Goal: Information Seeking & Learning: Learn about a topic

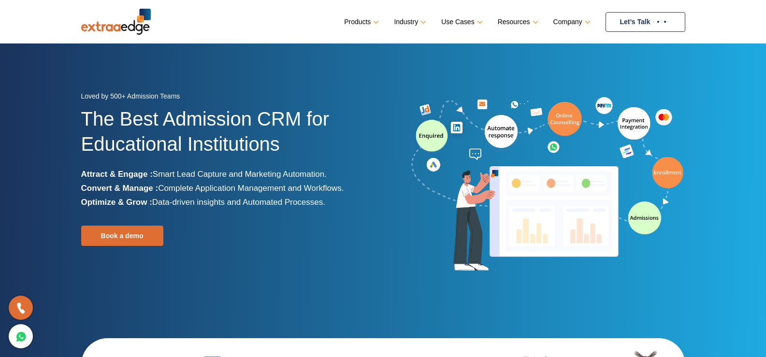
click at [356, 15] on link "Products" at bounding box center [360, 22] width 33 height 14
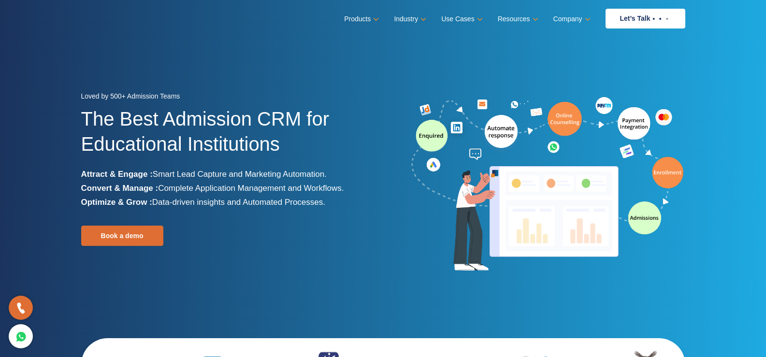
click at [409, 30] on nav "Menu Close Products Education CRM Streamline your entire admissions process on …" at bounding box center [383, 18] width 604 height 37
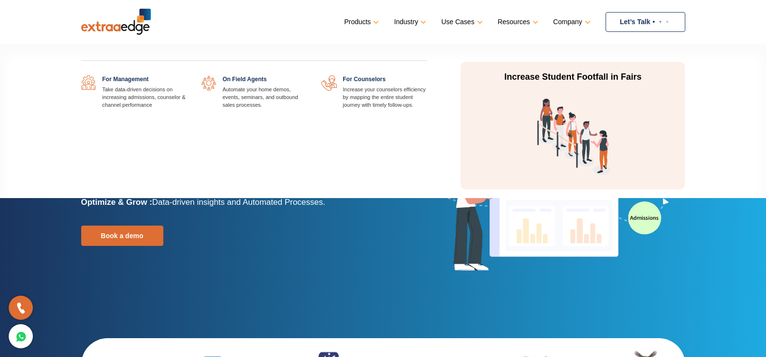
click at [464, 21] on link "Use Cases" at bounding box center [460, 22] width 39 height 14
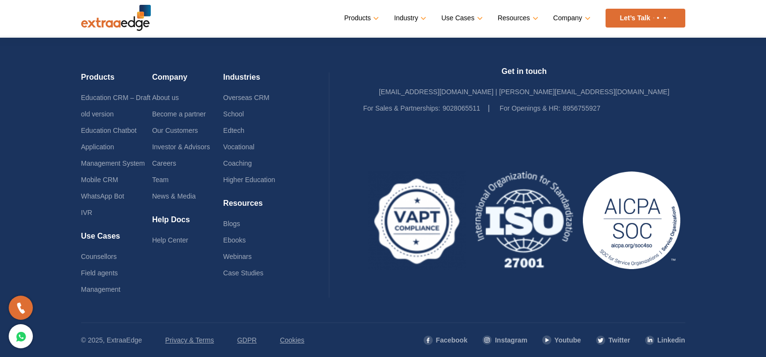
scroll to position [2385, 0]
click at [115, 340] on p "© 2025, ExtraaEdge" at bounding box center [111, 340] width 61 height 16
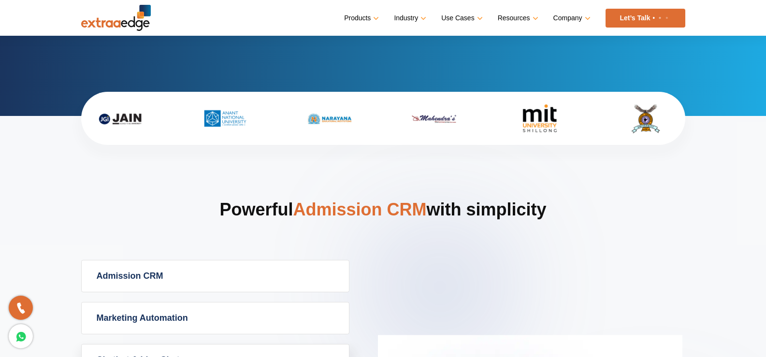
scroll to position [308, 0]
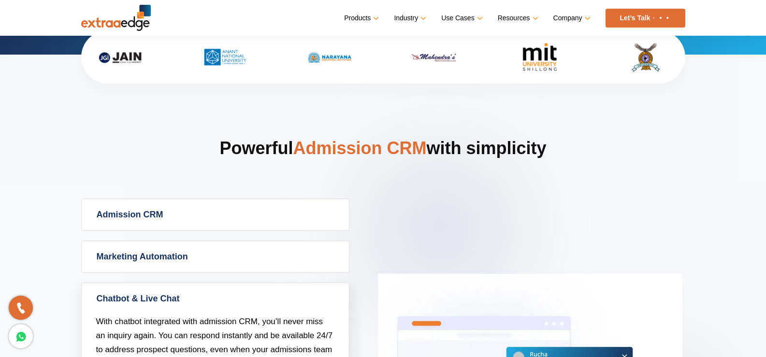
click at [197, 211] on link "Admission CRM" at bounding box center [215, 214] width 267 height 31
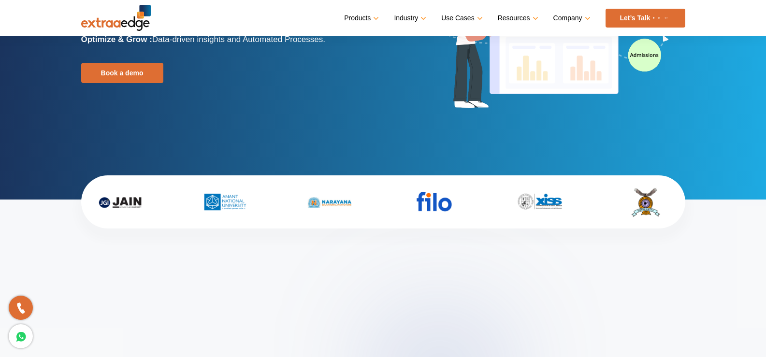
scroll to position [0, 0]
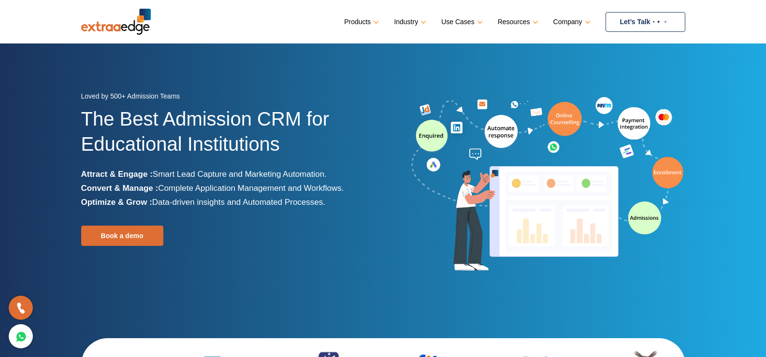
click at [630, 14] on link "Let’s Talk" at bounding box center [646, 22] width 80 height 20
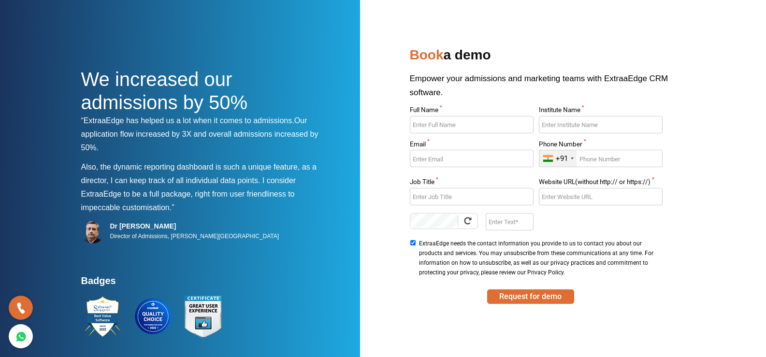
click at [459, 125] on input "Full Name *" at bounding box center [472, 124] width 124 height 17
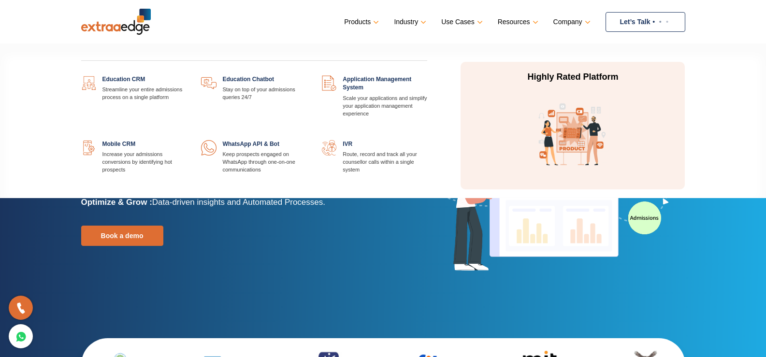
click at [368, 23] on link "Products" at bounding box center [360, 22] width 33 height 14
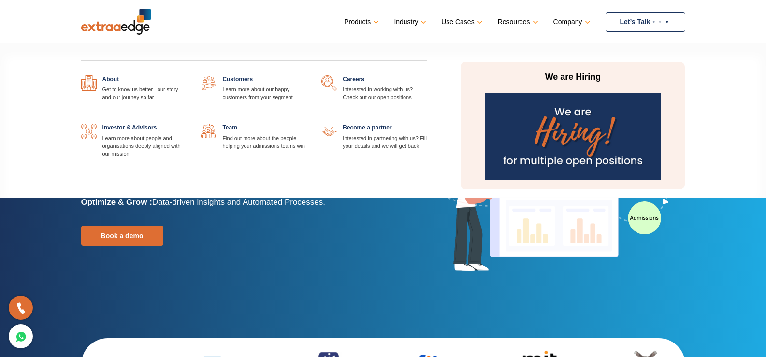
click at [570, 21] on link "Company" at bounding box center [570, 22] width 35 height 14
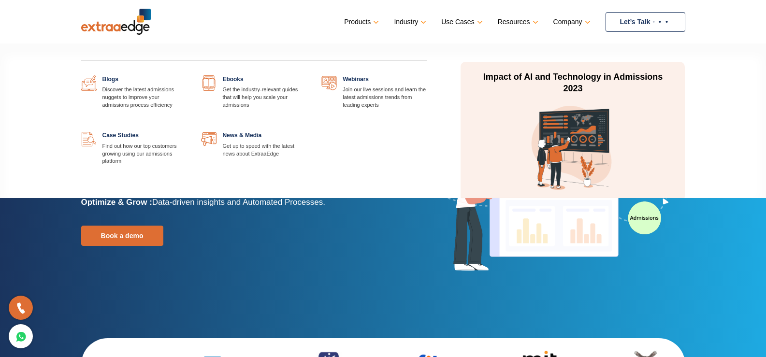
click at [534, 18] on link "Resources" at bounding box center [517, 22] width 39 height 14
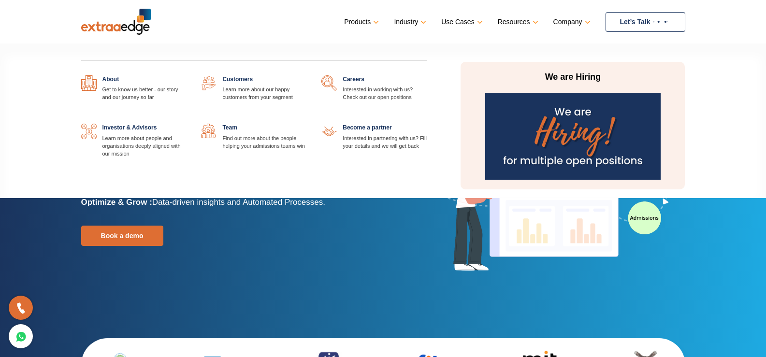
click at [585, 21] on link "Company" at bounding box center [570, 22] width 35 height 14
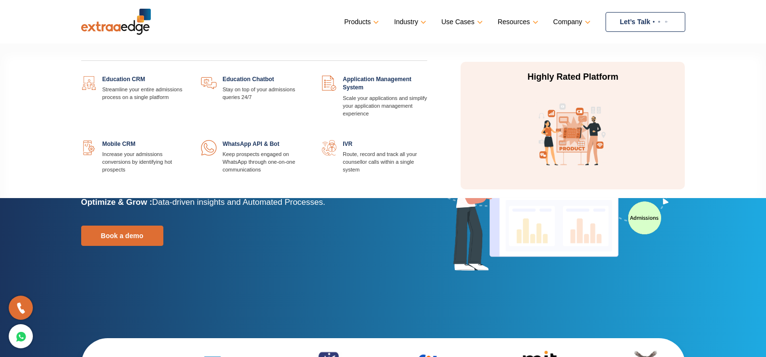
click at [375, 21] on link "Products" at bounding box center [360, 22] width 33 height 14
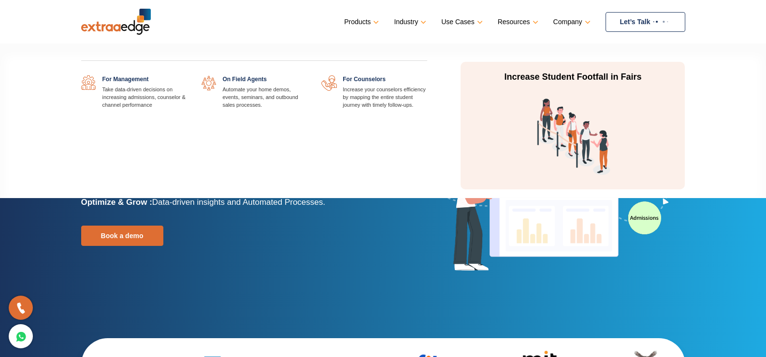
click at [476, 23] on link "Use Cases" at bounding box center [460, 22] width 39 height 14
